Goal: Information Seeking & Learning: Learn about a topic

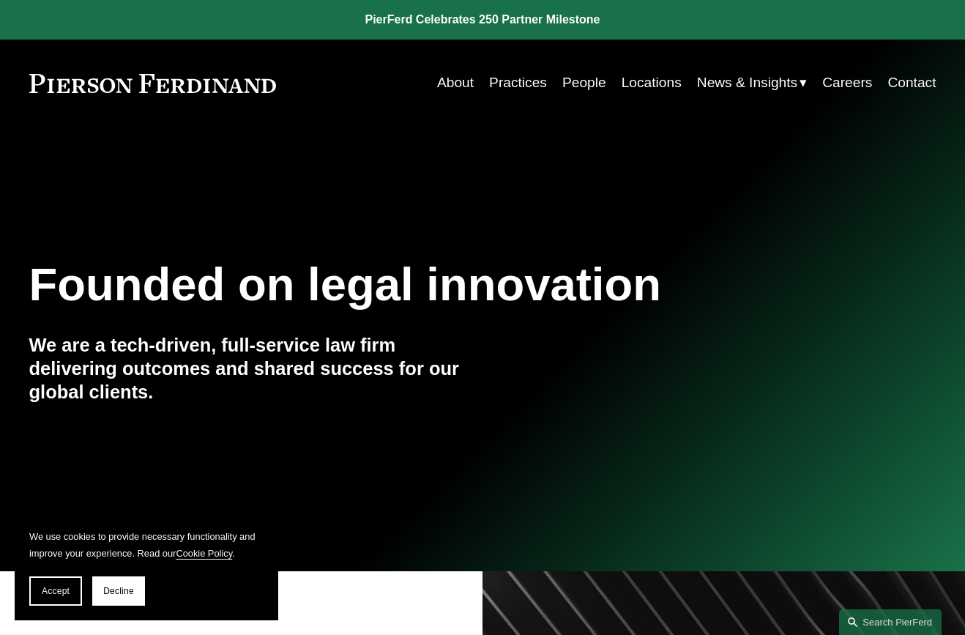
click at [644, 84] on link "Locations" at bounding box center [652, 83] width 60 height 28
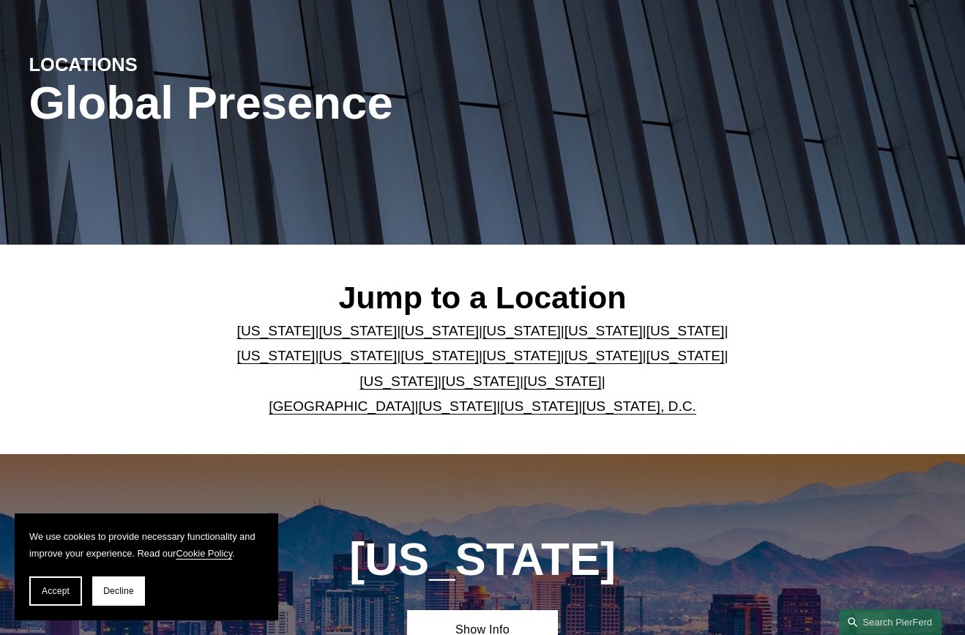
scroll to position [200, 0]
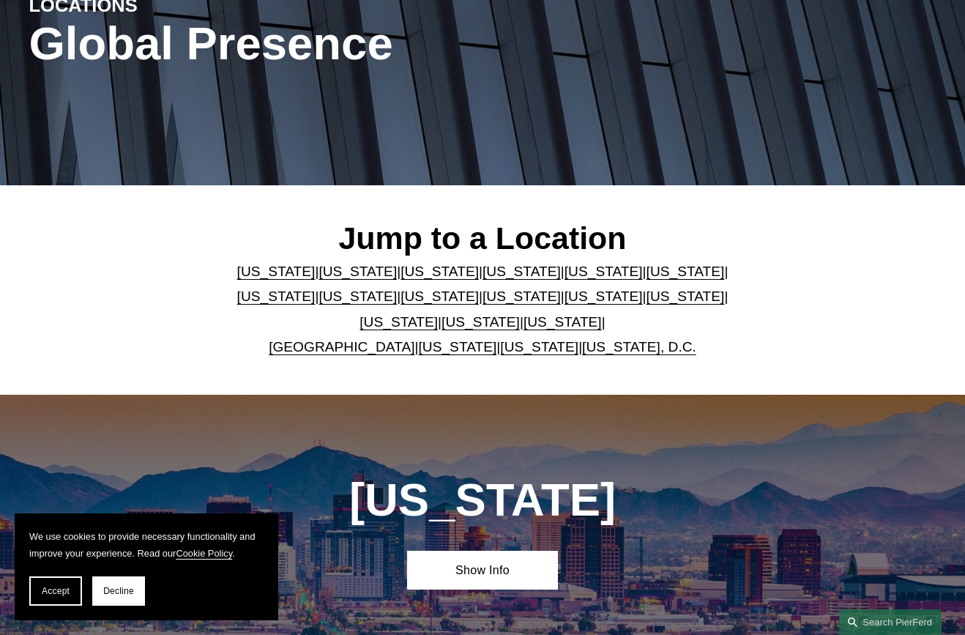
click at [319, 272] on link "[US_STATE]" at bounding box center [358, 271] width 78 height 15
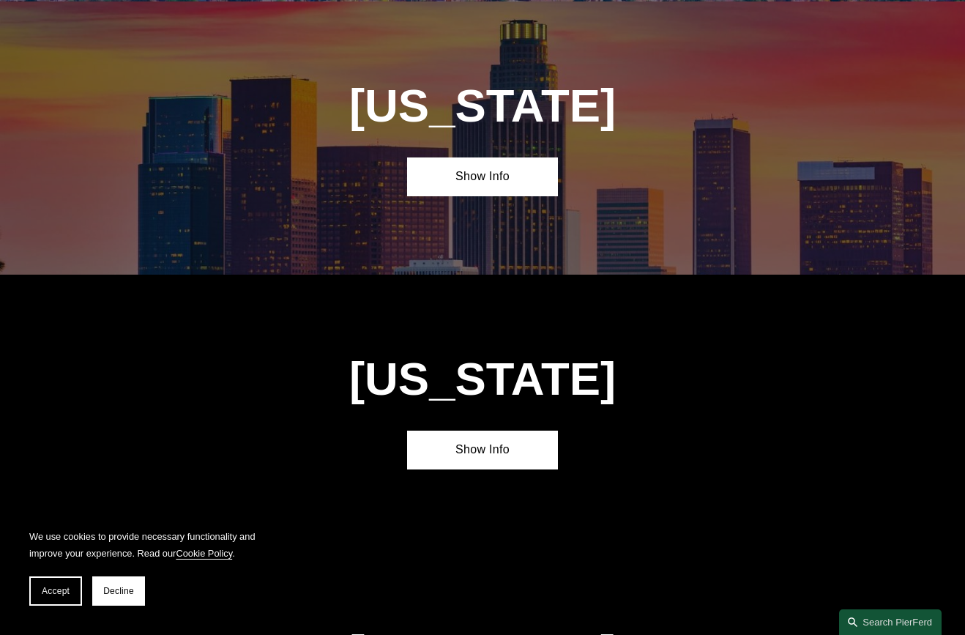
scroll to position [874, 0]
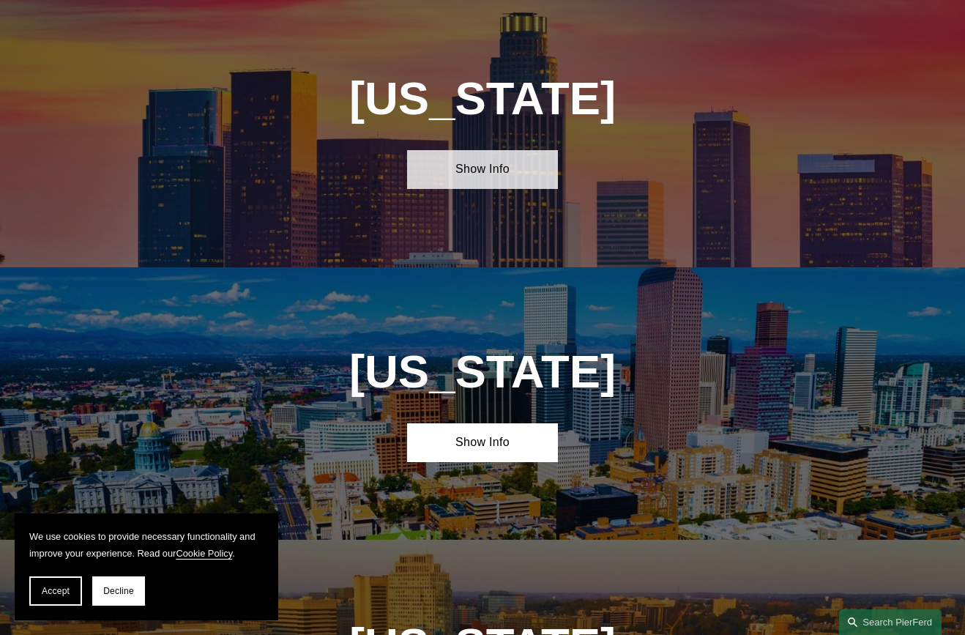
click at [493, 184] on link "Show Info" at bounding box center [482, 169] width 151 height 39
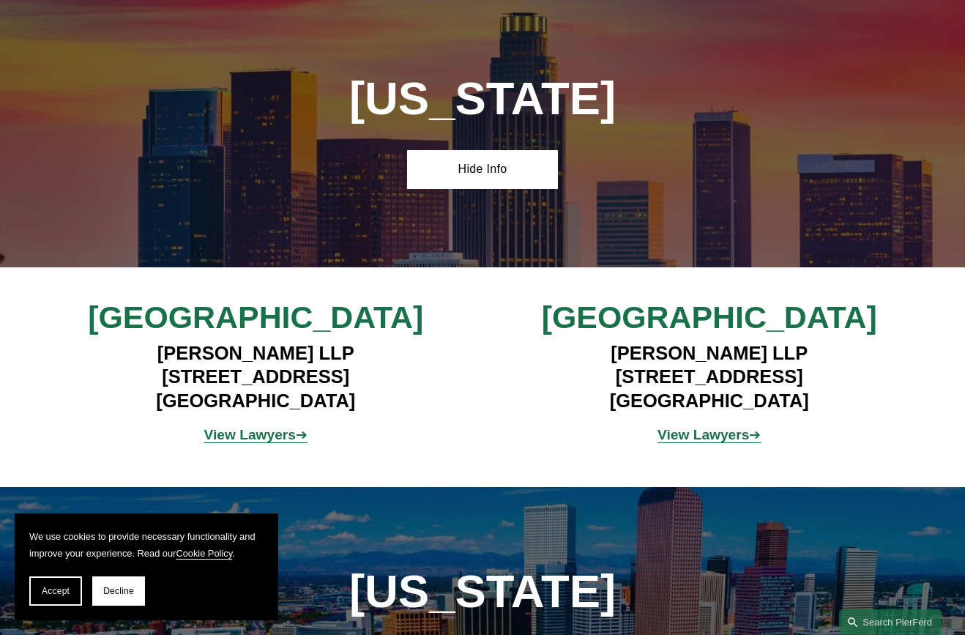
click at [267, 442] on strong "View Lawyers" at bounding box center [250, 434] width 92 height 15
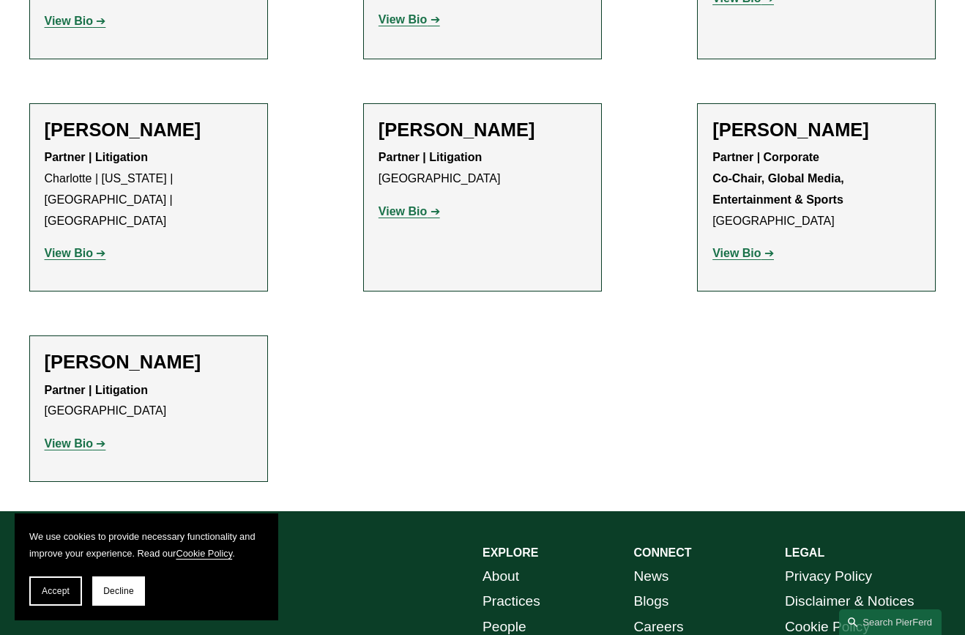
scroll to position [1729, 0]
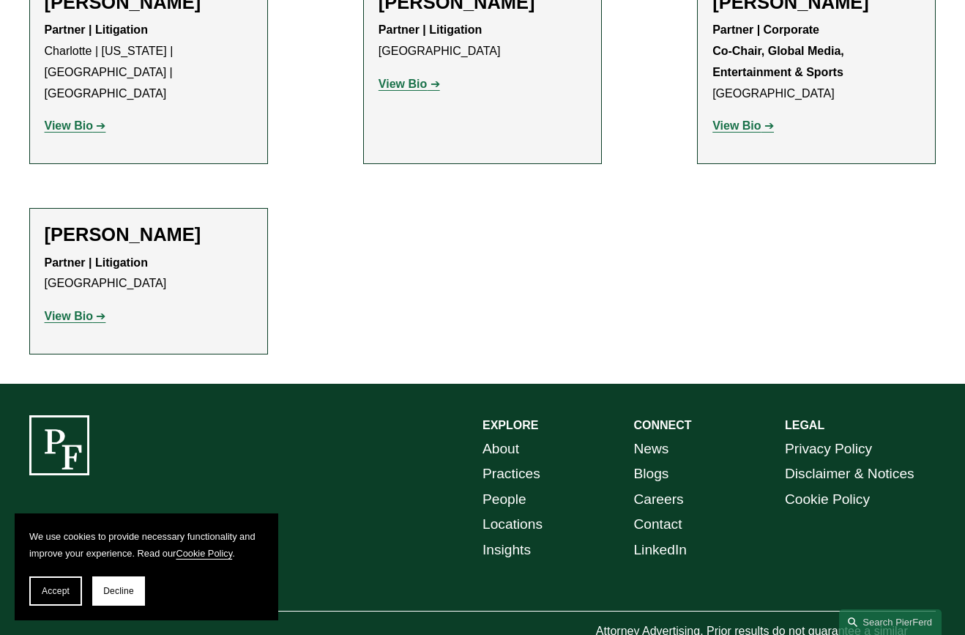
click at [83, 310] on strong "View Bio" at bounding box center [69, 316] width 48 height 12
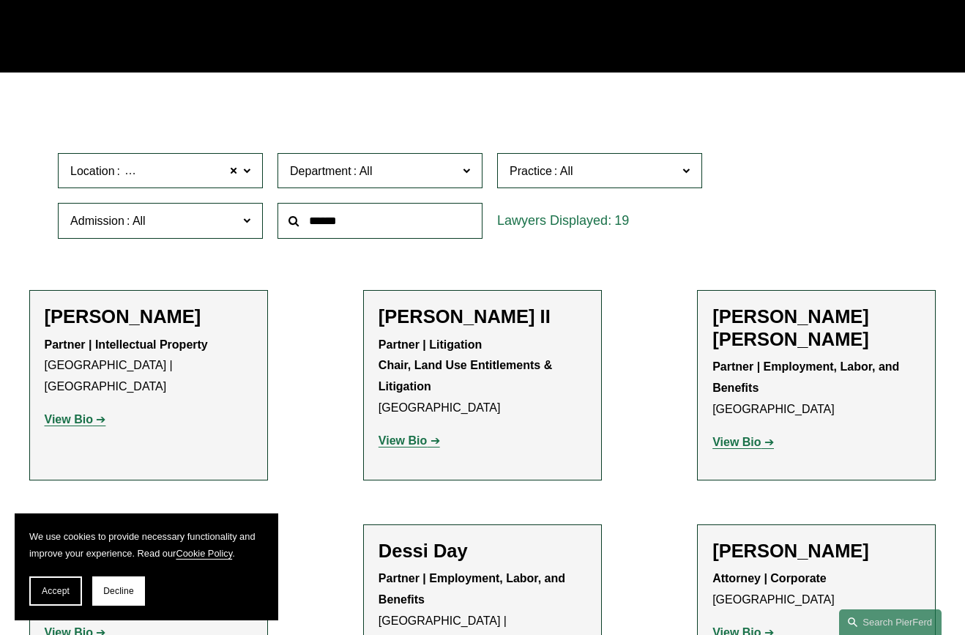
scroll to position [264, 0]
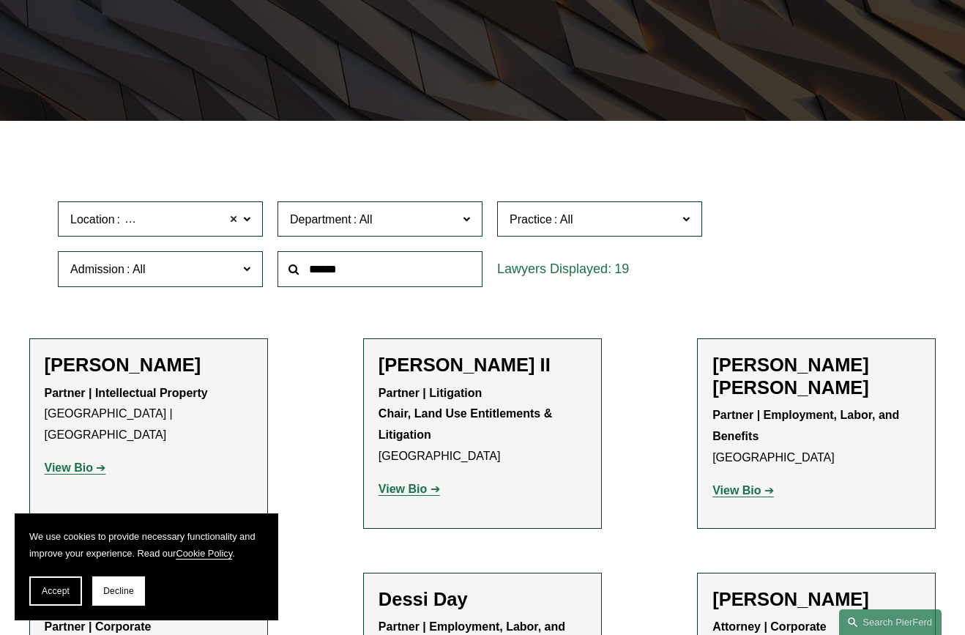
click at [234, 224] on span at bounding box center [233, 218] width 9 height 19
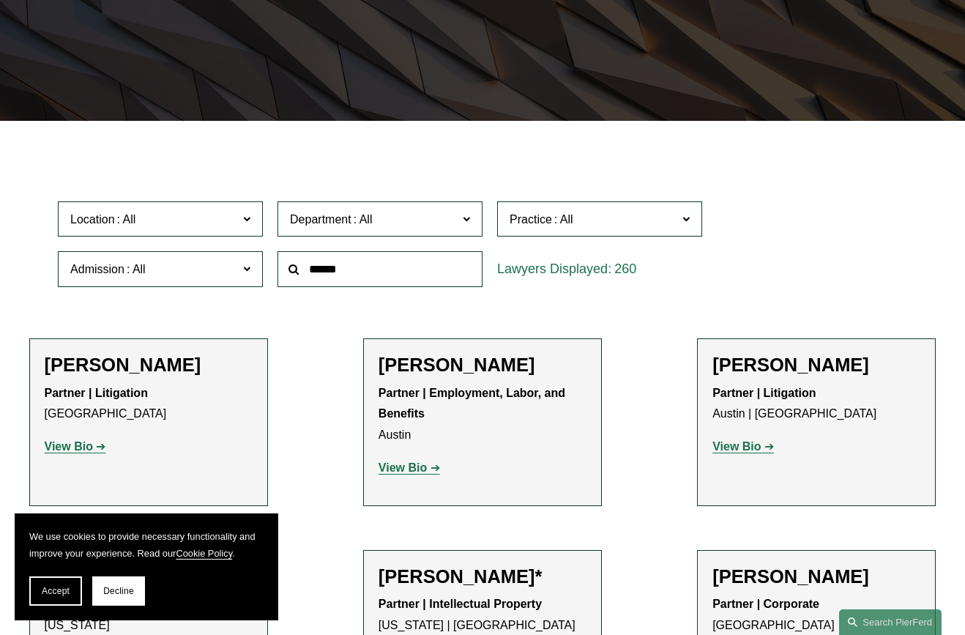
click at [394, 226] on span "Department" at bounding box center [374, 219] width 168 height 20
click at [0, 0] on link "Employment, Labor, and Benefits" at bounding box center [0, 0] width 0 height 0
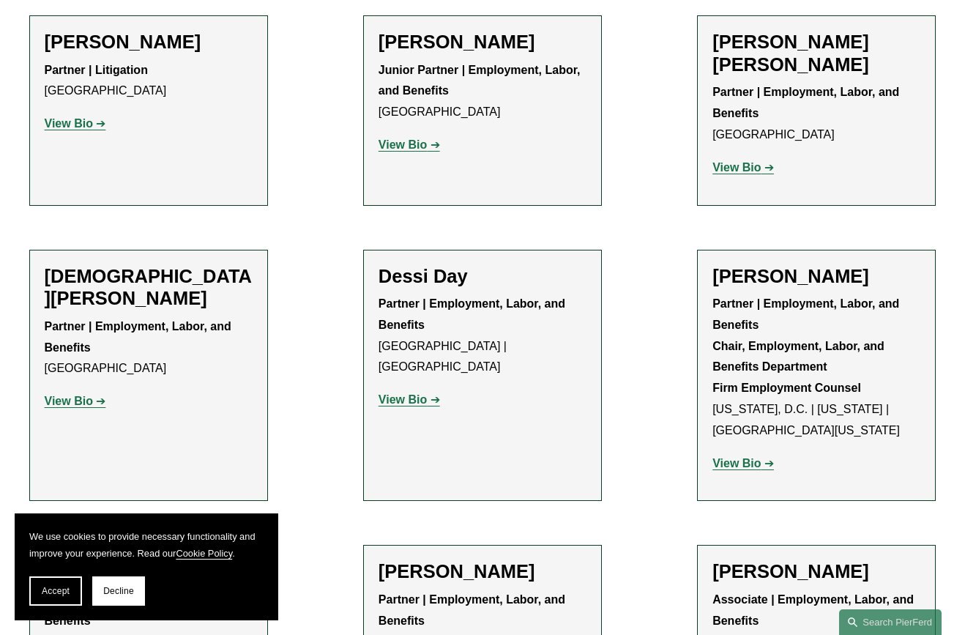
scroll to position [1143, 0]
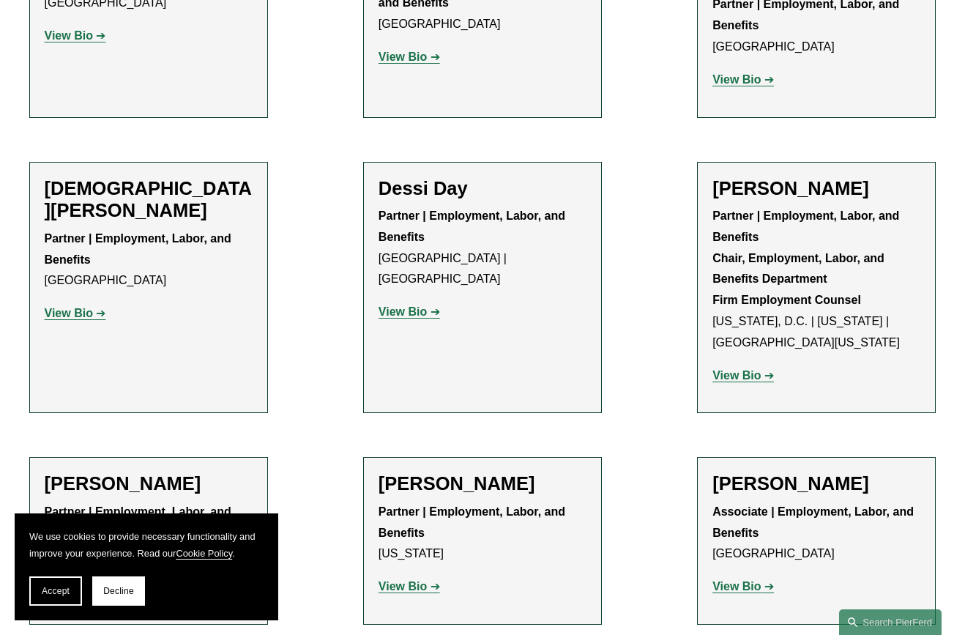
click at [748, 369] on strong "View Bio" at bounding box center [737, 375] width 48 height 12
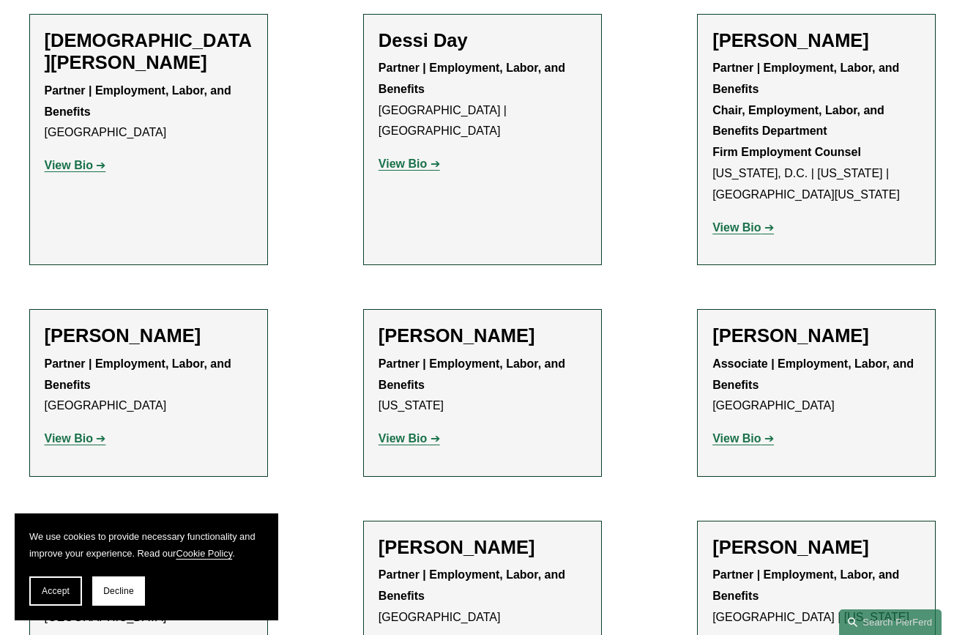
scroll to position [1290, 0]
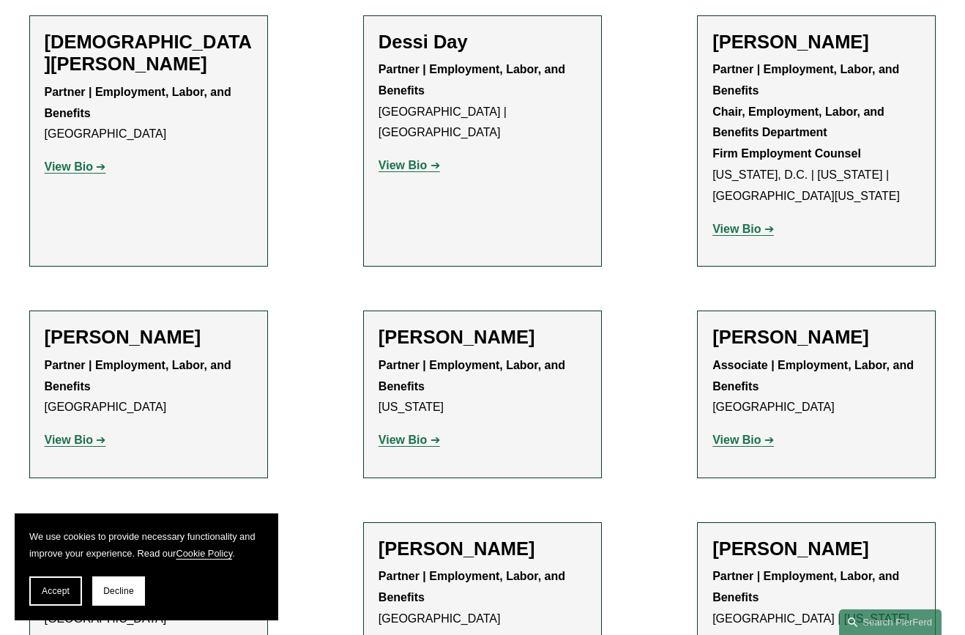
click at [407, 159] on strong "View Bio" at bounding box center [403, 165] width 48 height 12
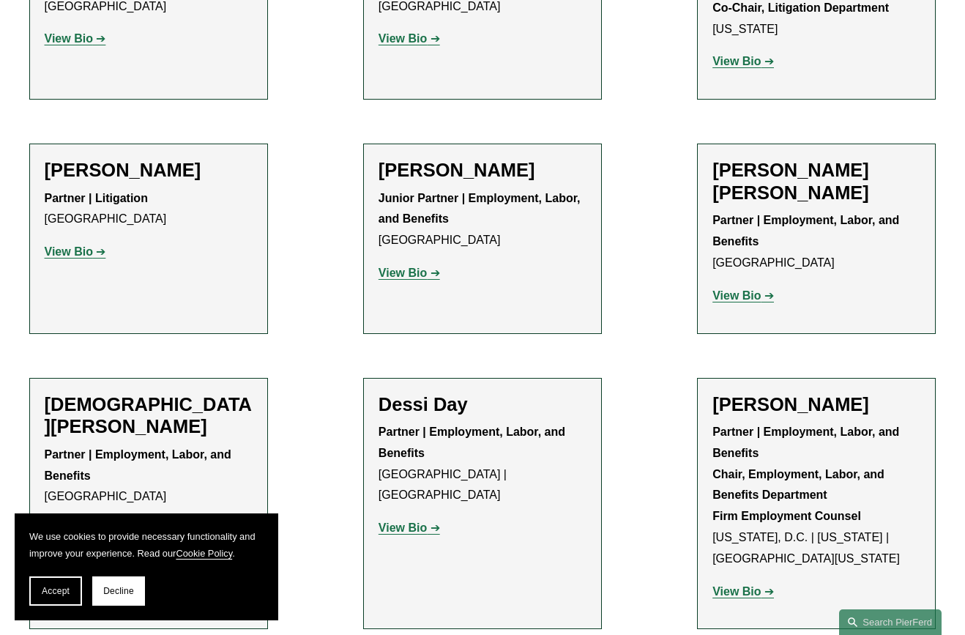
scroll to position [923, 0]
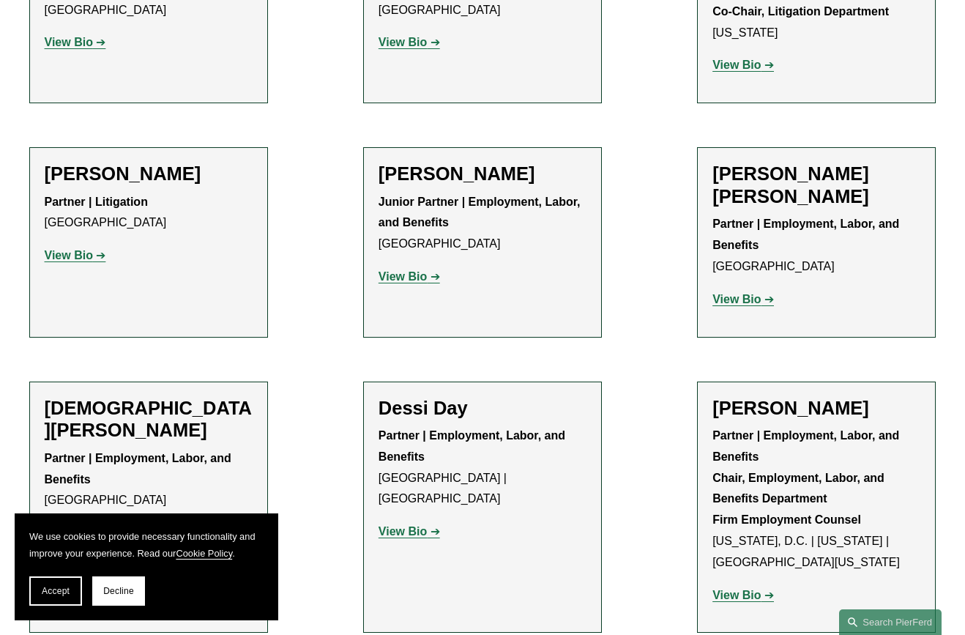
click at [744, 293] on strong "View Bio" at bounding box center [737, 299] width 48 height 12
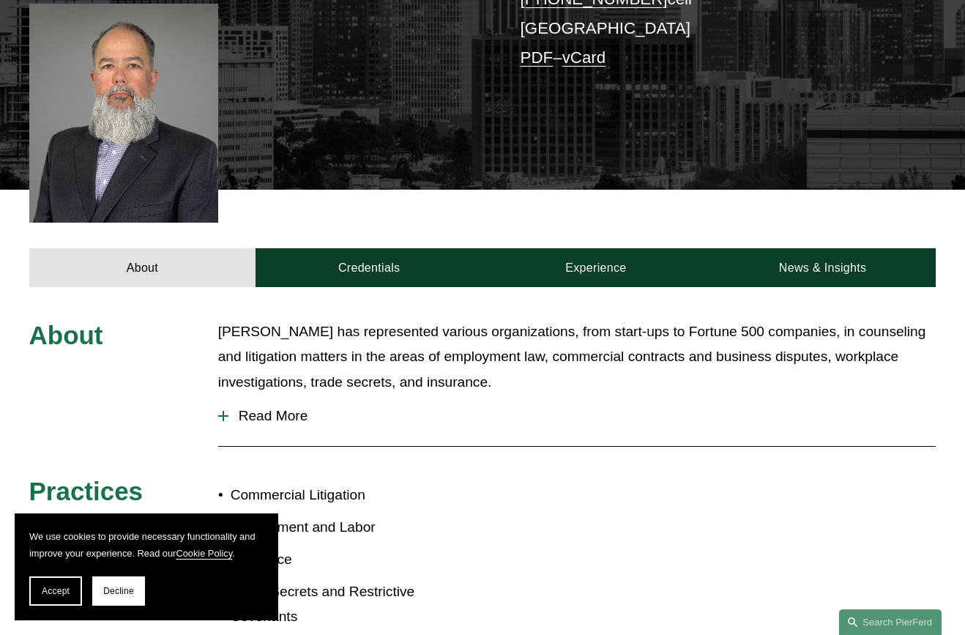
scroll to position [439, 0]
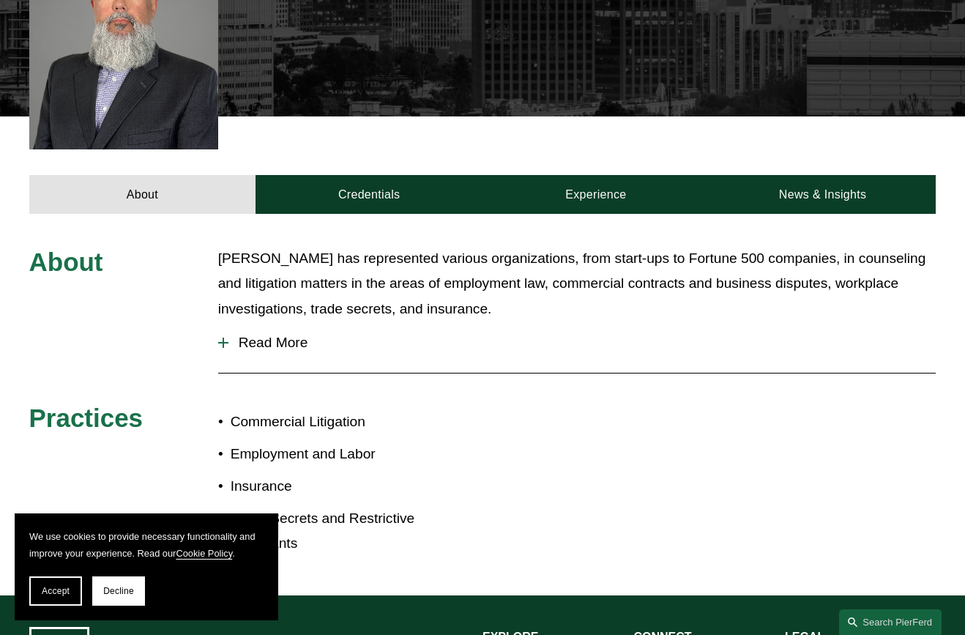
click at [220, 338] on div at bounding box center [223, 343] width 10 height 10
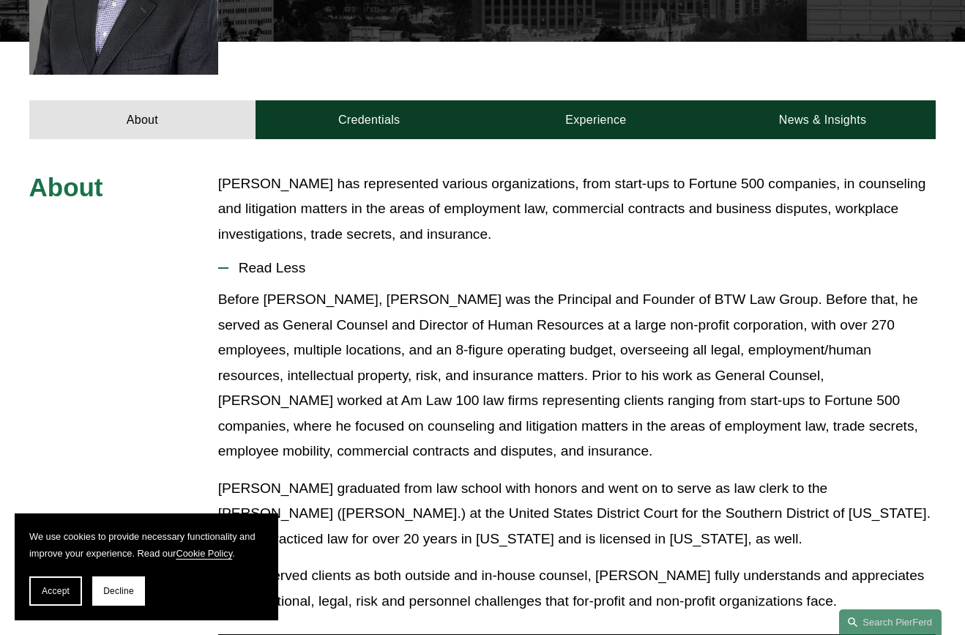
scroll to position [513, 0]
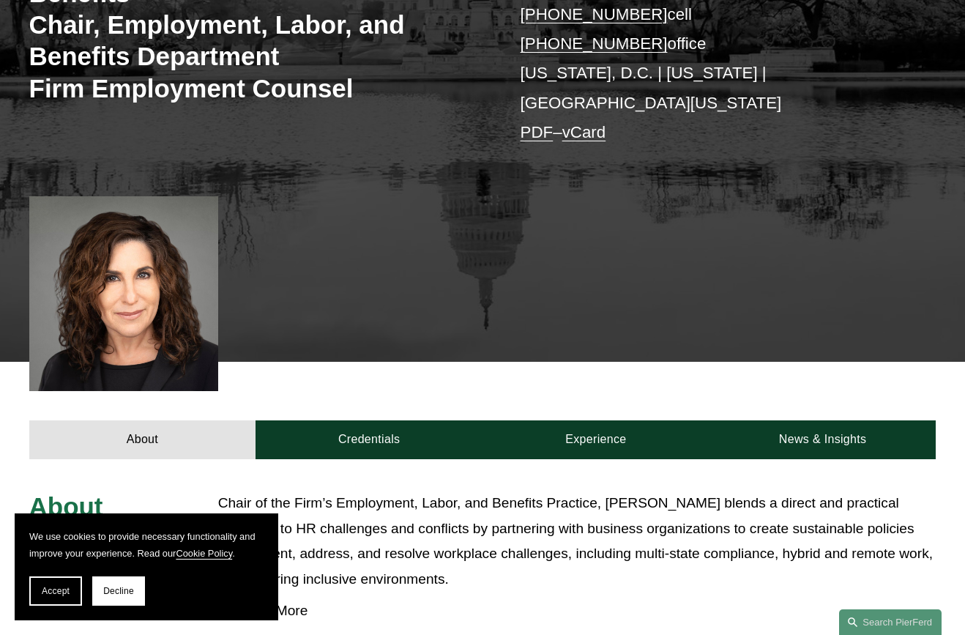
scroll to position [366, 0]
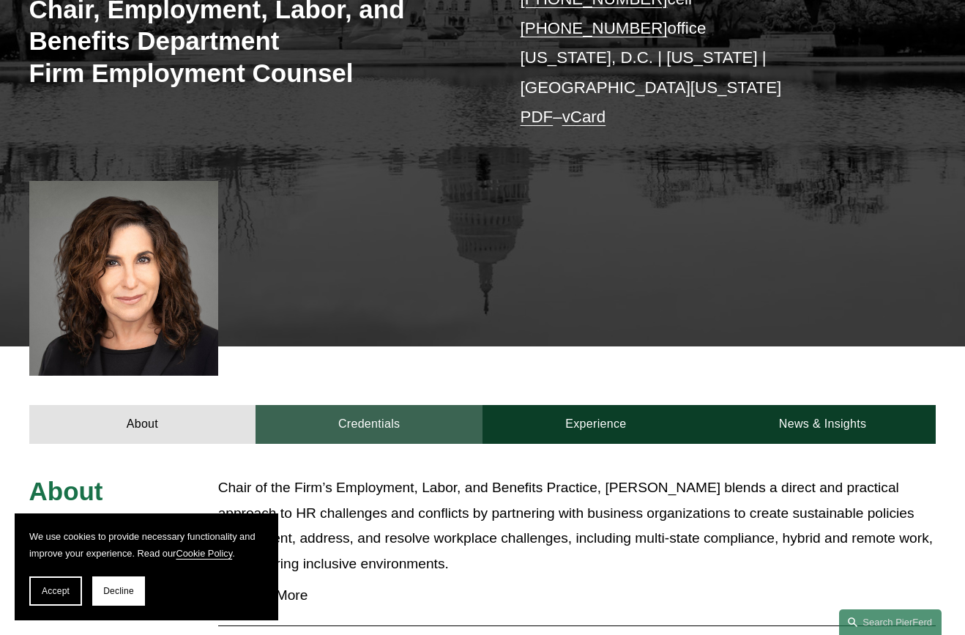
click at [382, 405] on link "Credentials" at bounding box center [369, 424] width 227 height 39
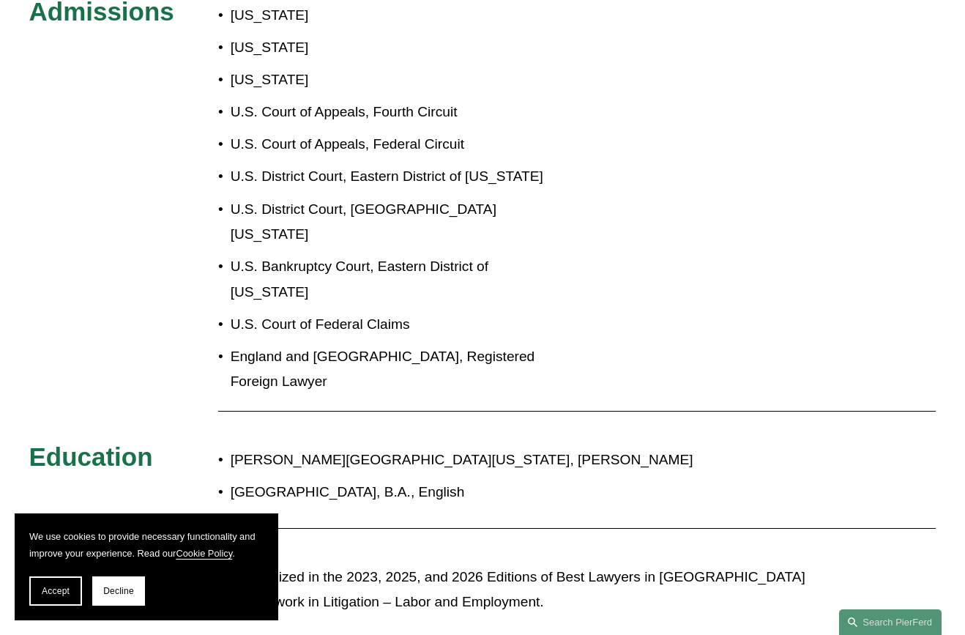
scroll to position [732, 0]
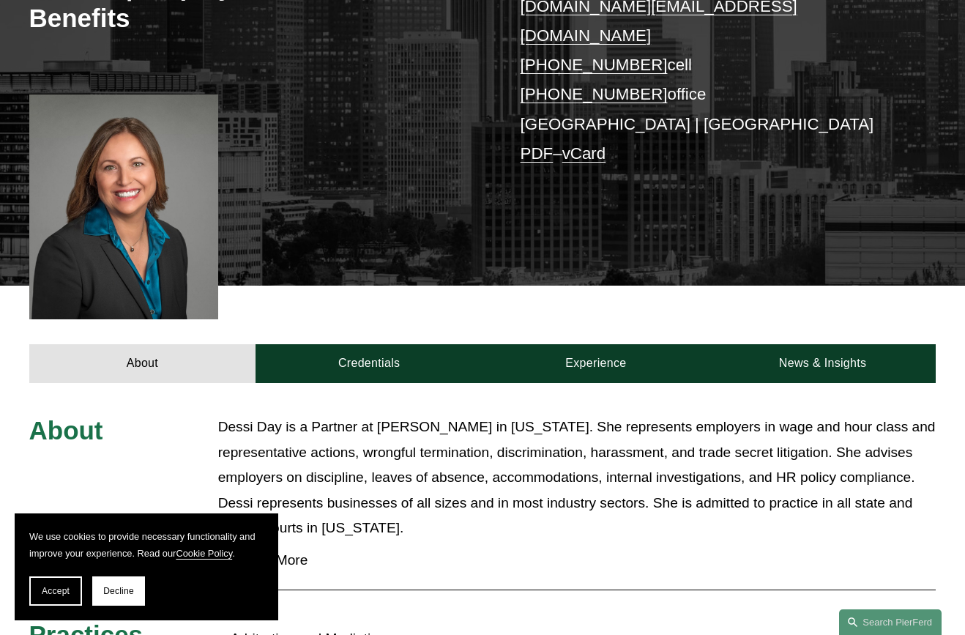
scroll to position [513, 0]
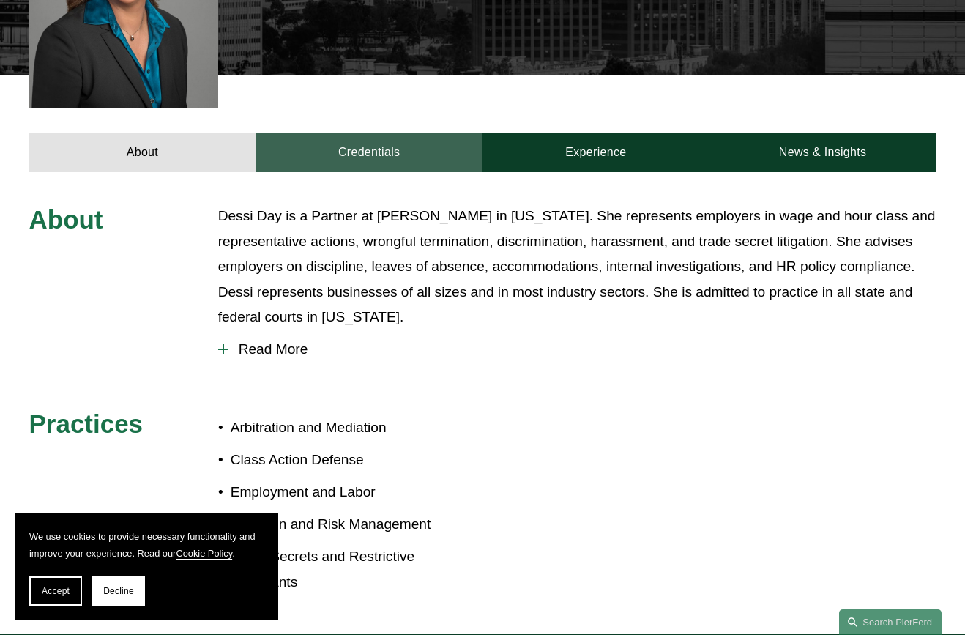
click at [387, 135] on link "Credentials" at bounding box center [369, 152] width 227 height 39
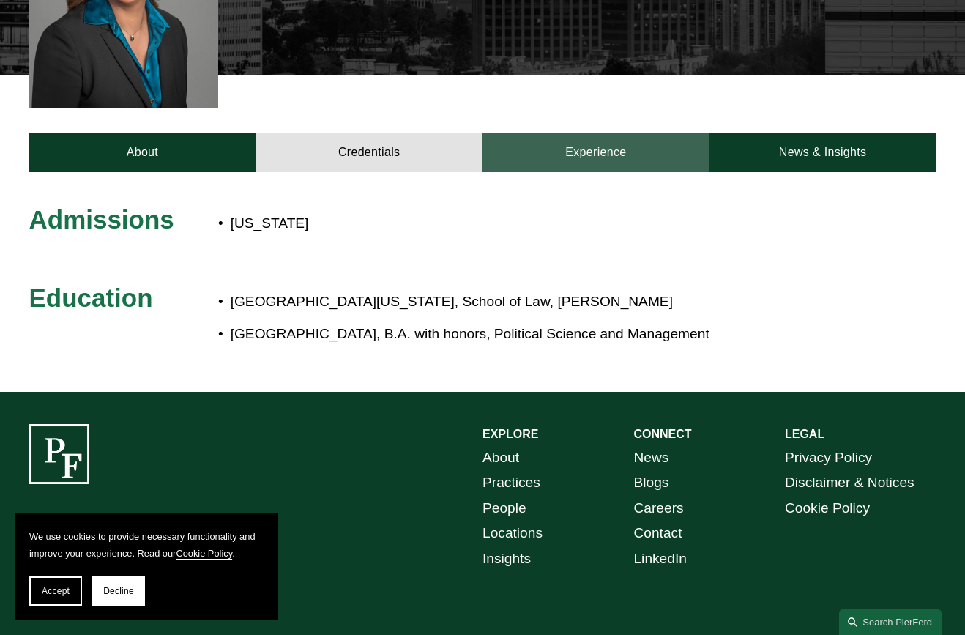
click at [549, 133] on link "Experience" at bounding box center [596, 152] width 227 height 39
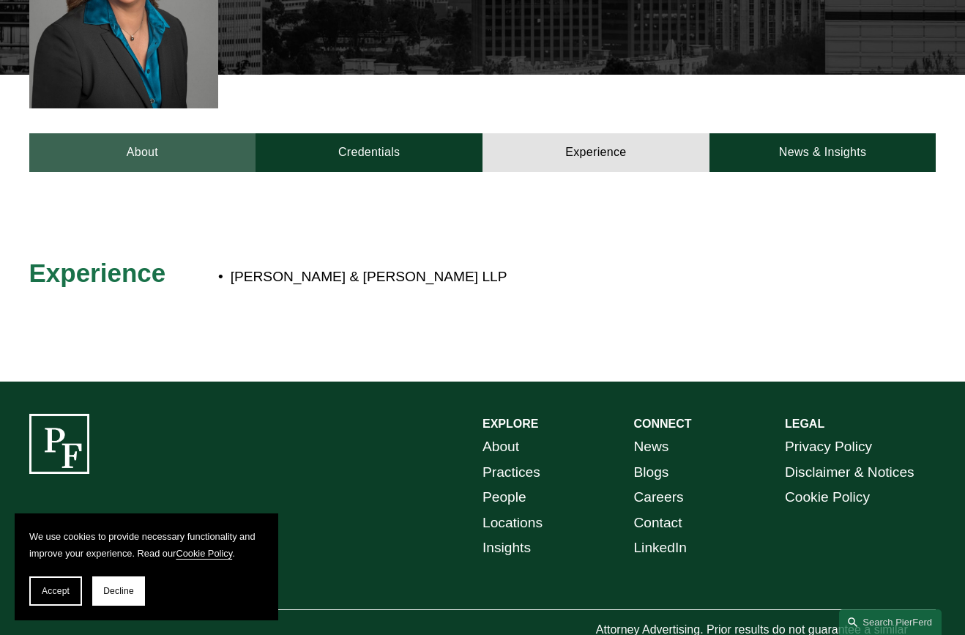
click at [165, 133] on link "About" at bounding box center [142, 152] width 227 height 39
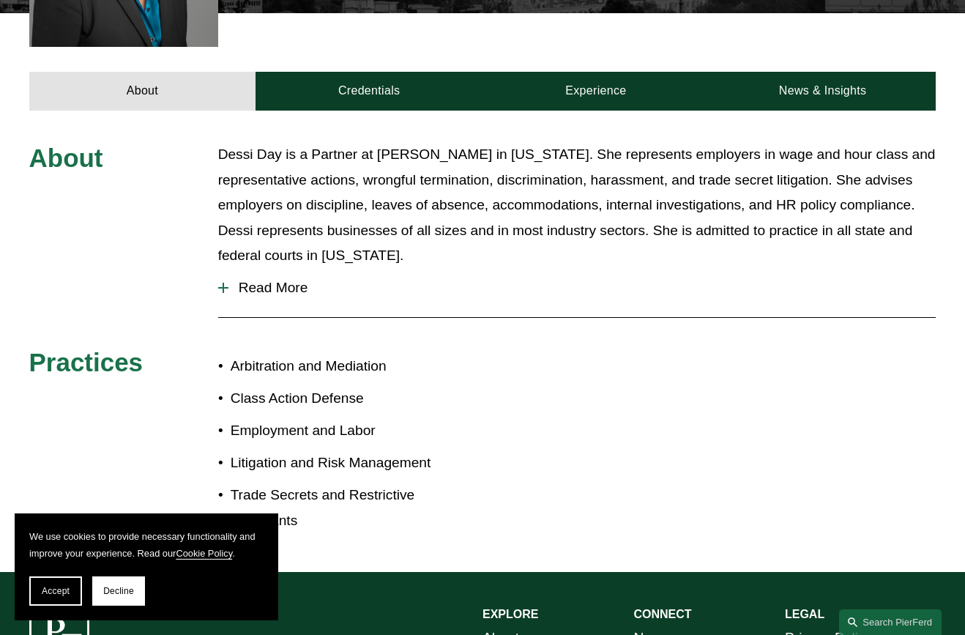
scroll to position [803, 0]
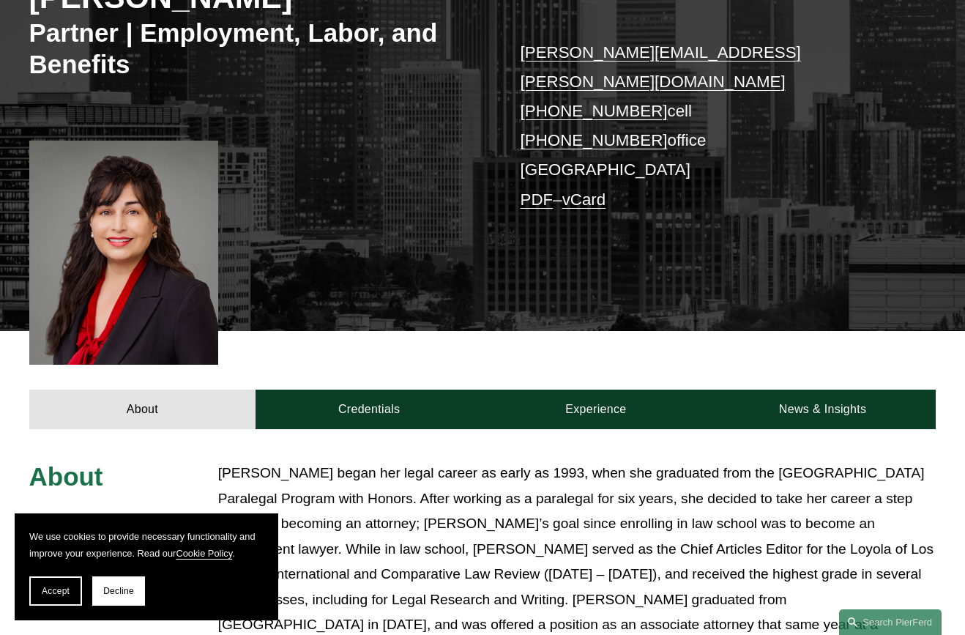
scroll to position [513, 0]
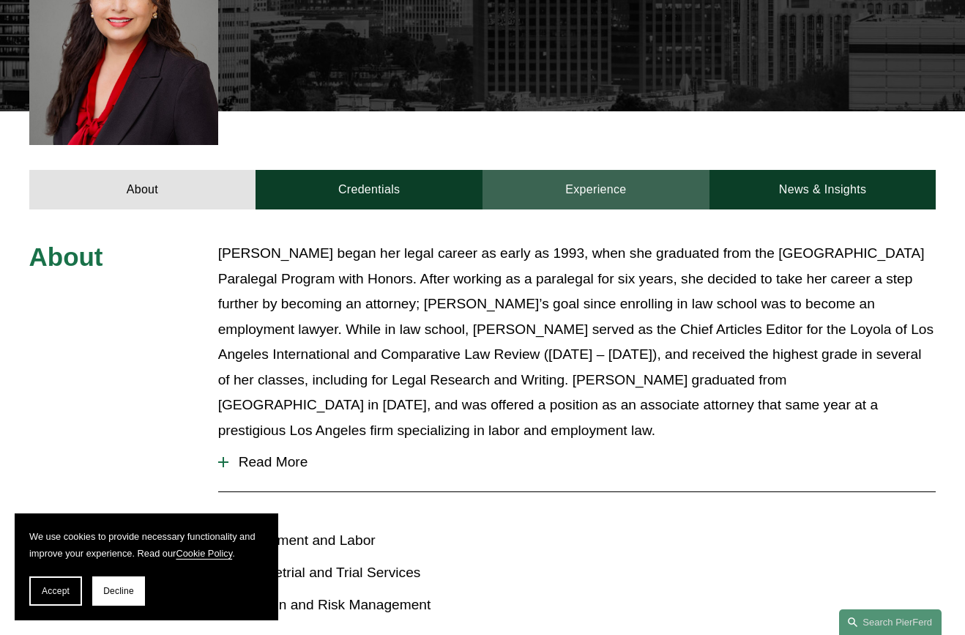
click at [580, 170] on link "Experience" at bounding box center [596, 189] width 227 height 39
